Goal: Task Accomplishment & Management: Complete application form

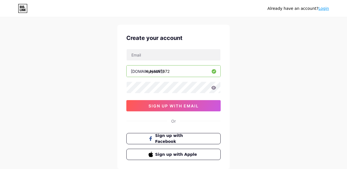
scroll to position [12, 0]
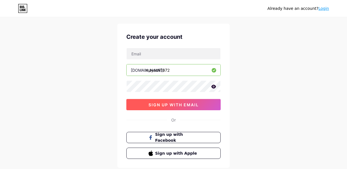
click at [180, 106] on span "sign up with email" at bounding box center [174, 104] width 50 height 5
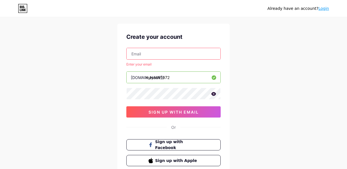
click at [156, 50] on input "text" at bounding box center [174, 53] width 94 height 11
type input "s"
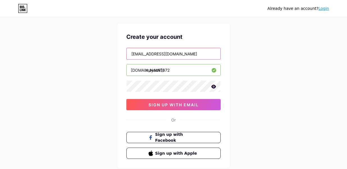
type input "[EMAIL_ADDRESS][DOMAIN_NAME]"
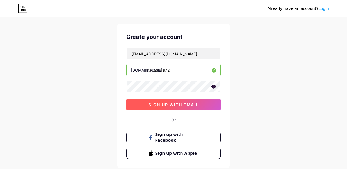
click at [174, 104] on span "sign up with email" at bounding box center [174, 104] width 50 height 5
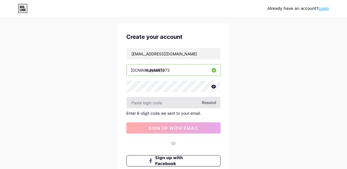
click at [183, 102] on input "text" at bounding box center [174, 102] width 94 height 11
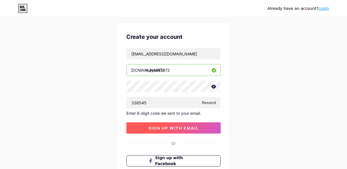
type input "338545"
click at [168, 127] on span "sign up with email" at bounding box center [174, 128] width 50 height 5
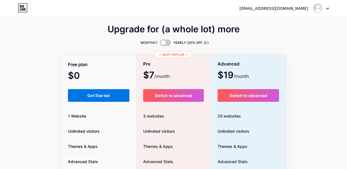
click at [98, 95] on span "Get Started" at bounding box center [98, 95] width 23 height 5
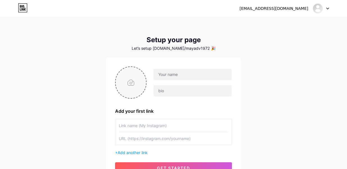
click at [132, 83] on input "file" at bounding box center [131, 82] width 30 height 31
type input "C:\fakepath\514404407_10161182975326696_7571894754650034151_n-2-removebg-previe…"
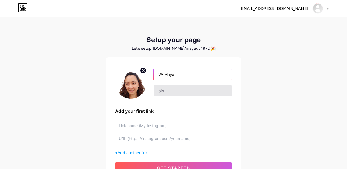
type input "VA Maya"
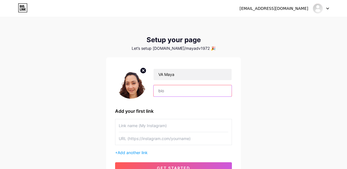
click at [171, 92] on input "text" at bounding box center [193, 90] width 78 height 11
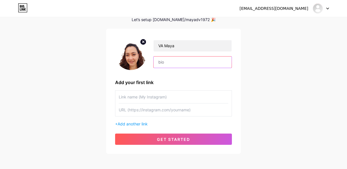
scroll to position [30, 0]
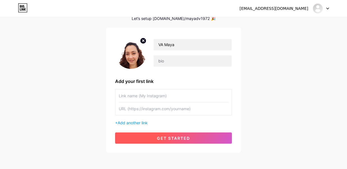
click at [168, 140] on span "get started" at bounding box center [173, 138] width 33 height 5
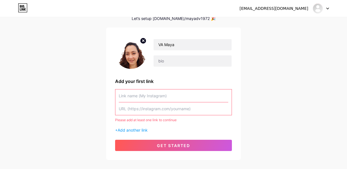
click at [226, 97] on input "text" at bounding box center [174, 95] width 110 height 13
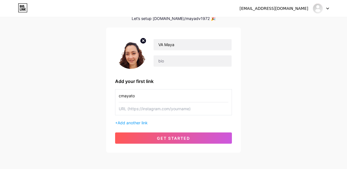
type input "cmayato"
click at [171, 107] on input "text" at bounding box center [174, 108] width 110 height 13
